Goal: Task Accomplishment & Management: Use online tool/utility

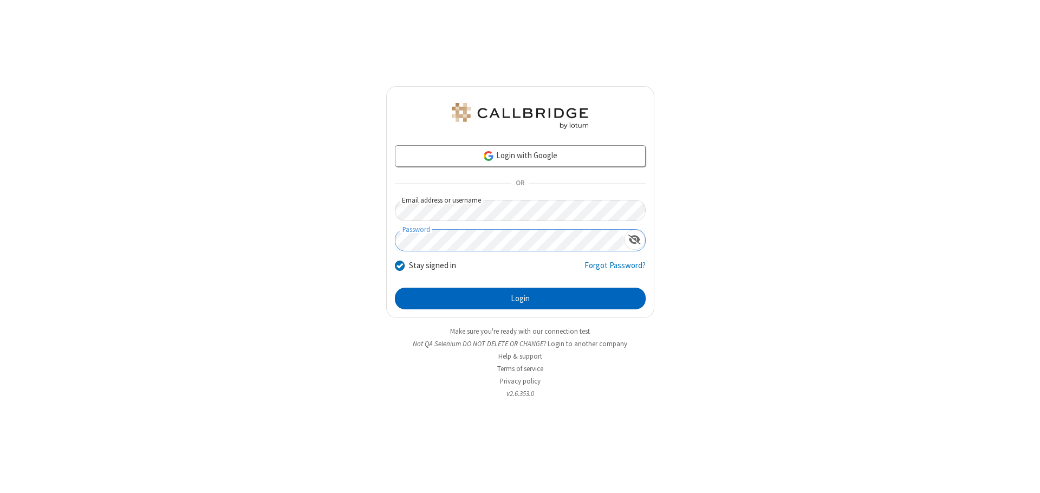
click at [520, 298] on button "Login" at bounding box center [520, 299] width 251 height 22
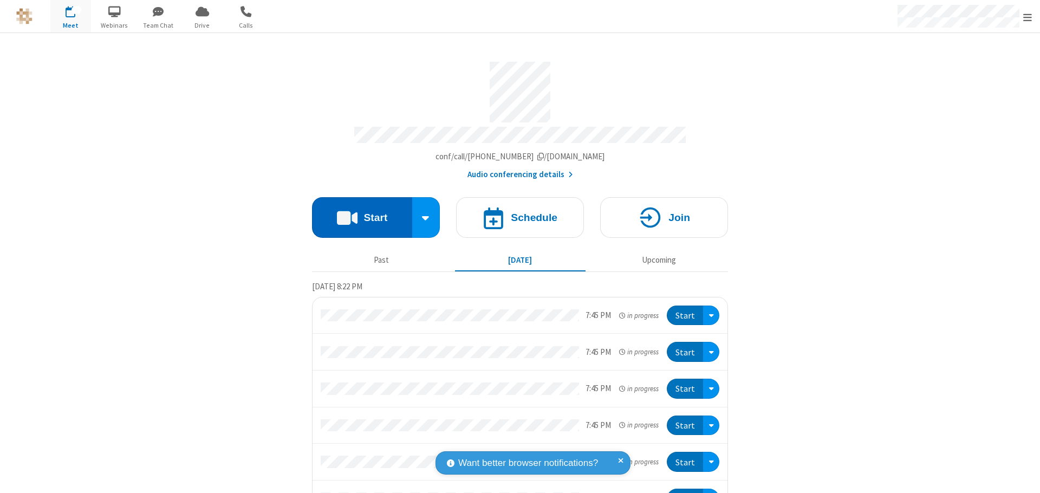
click at [357, 212] on button "Start" at bounding box center [362, 217] width 100 height 41
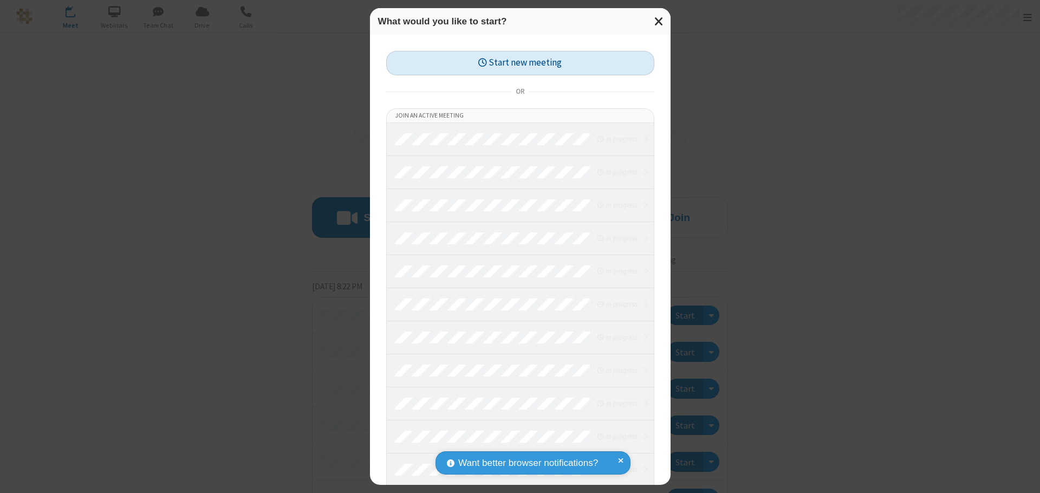
click at [520, 63] on button "Start new meeting" at bounding box center [520, 63] width 268 height 24
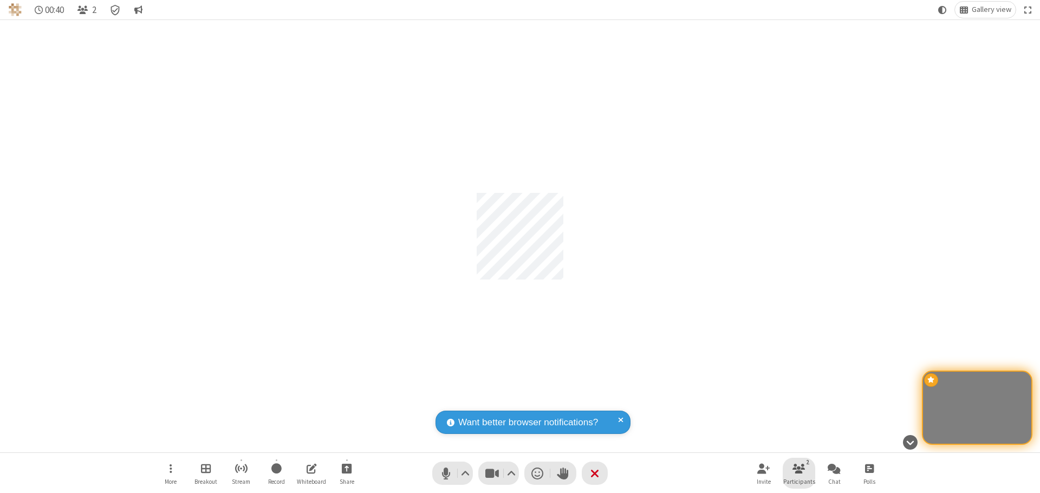
click at [799, 481] on span "Participants" at bounding box center [799, 481] width 32 height 6
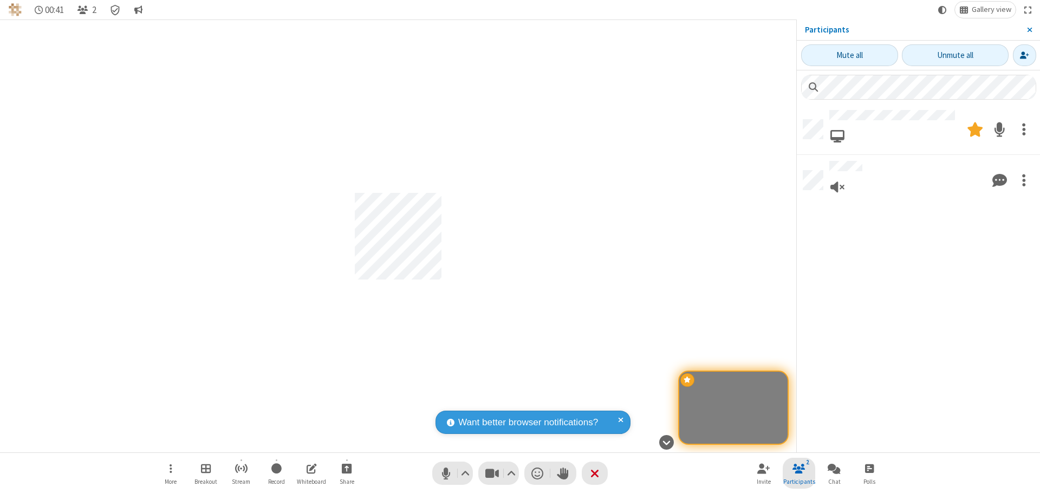
click at [1029, 30] on span "Close sidebar" at bounding box center [1029, 29] width 5 height 9
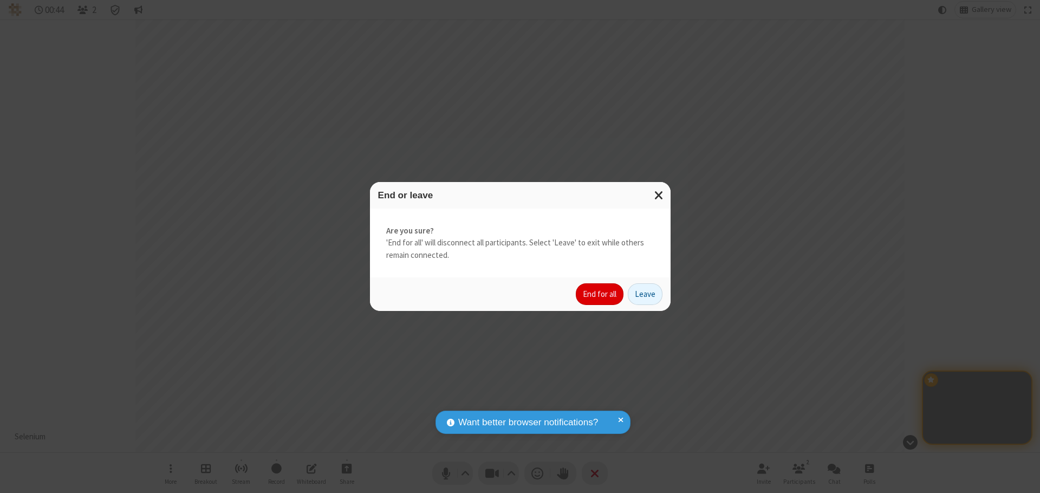
click at [600, 294] on button "End for all" at bounding box center [600, 294] width 48 height 22
